Goal: Contribute content: Add original content to the website for others to see

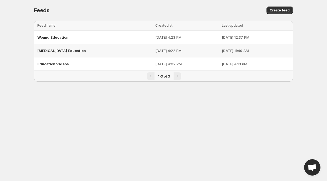
click at [58, 50] on span "[MEDICAL_DATA] Education" at bounding box center [61, 51] width 49 height 4
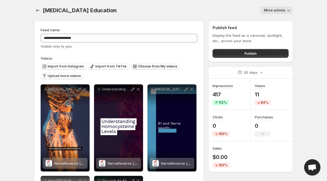
click at [149, 66] on span "Choose from My videos" at bounding box center [157, 66] width 39 height 4
click at [59, 76] on span "Upload more videos" at bounding box center [64, 76] width 33 height 4
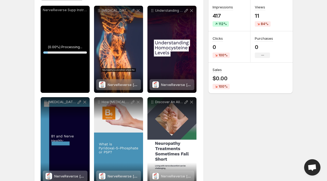
scroll to position [77, 0]
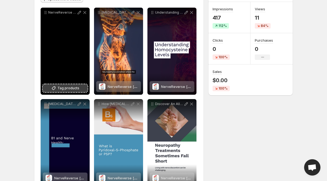
click at [67, 88] on span "Tag products" at bounding box center [69, 88] width 22 height 5
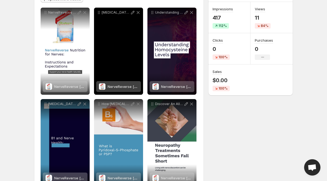
click at [114, 89] on span "NerveReverse [MEDICAL_DATA] Support Formula" at bounding box center [149, 87] width 83 height 4
click at [131, 15] on icon at bounding box center [132, 12] width 5 height 5
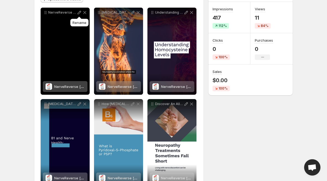
click at [78, 13] on icon at bounding box center [80, 13] width 4 height 4
click at [85, 12] on icon at bounding box center [84, 12] width 5 height 5
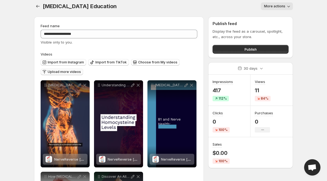
scroll to position [0, 0]
